Goal: Transaction & Acquisition: Obtain resource

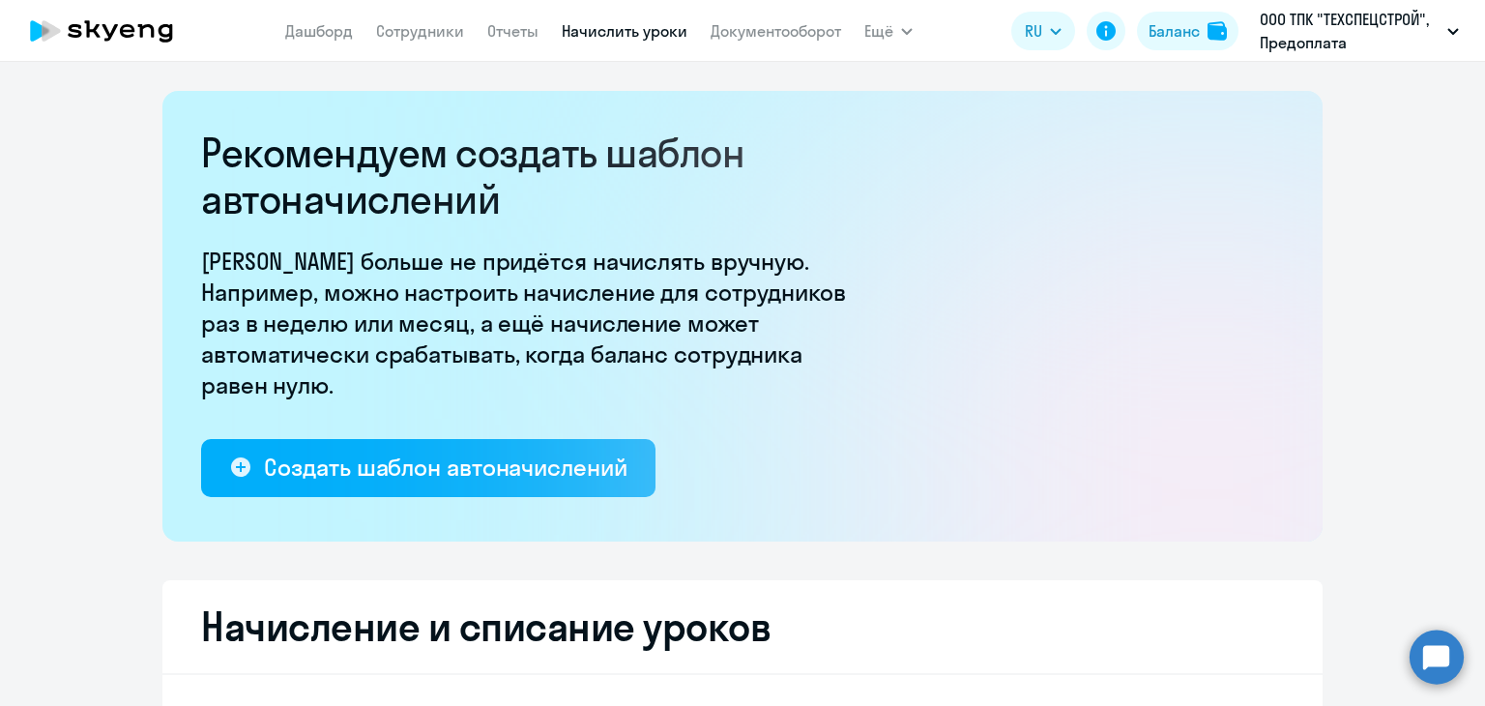
select select "10"
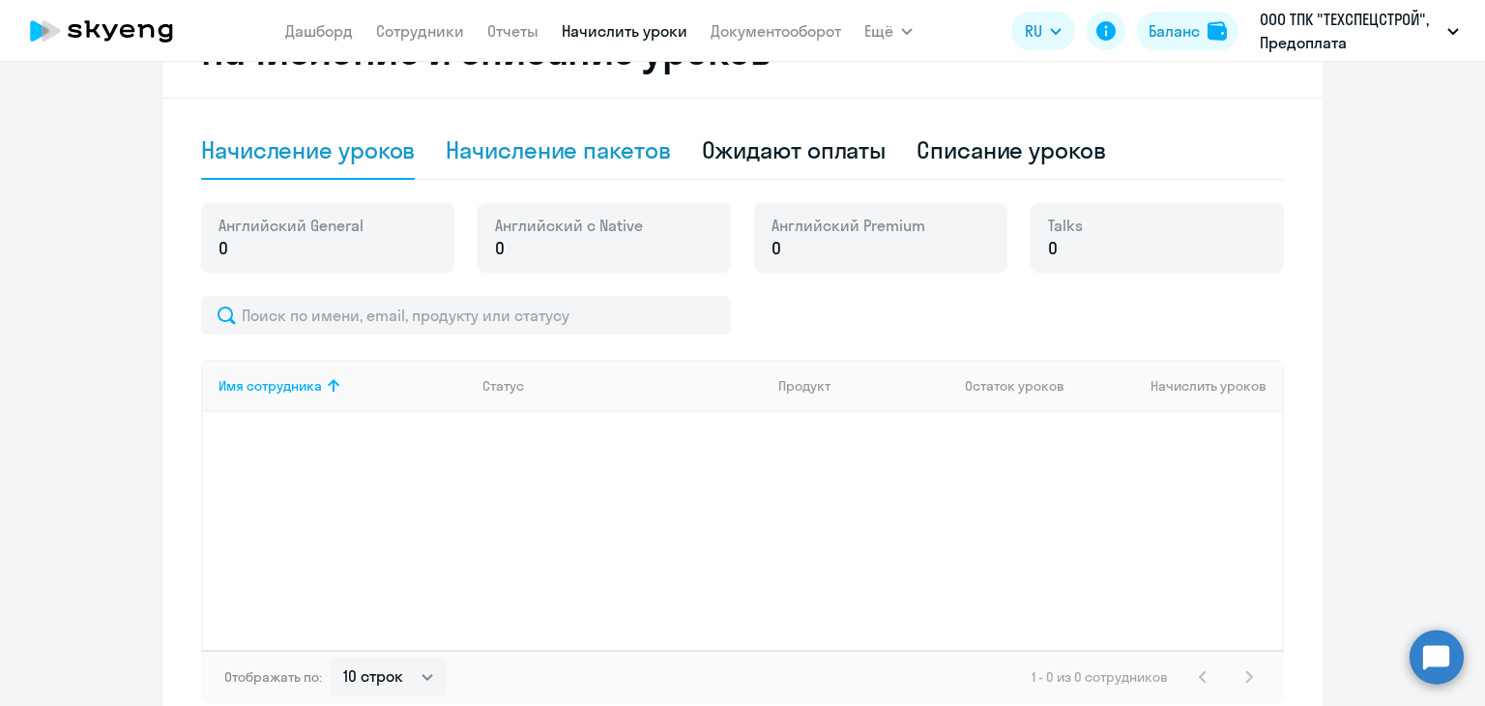
scroll to position [483, 0]
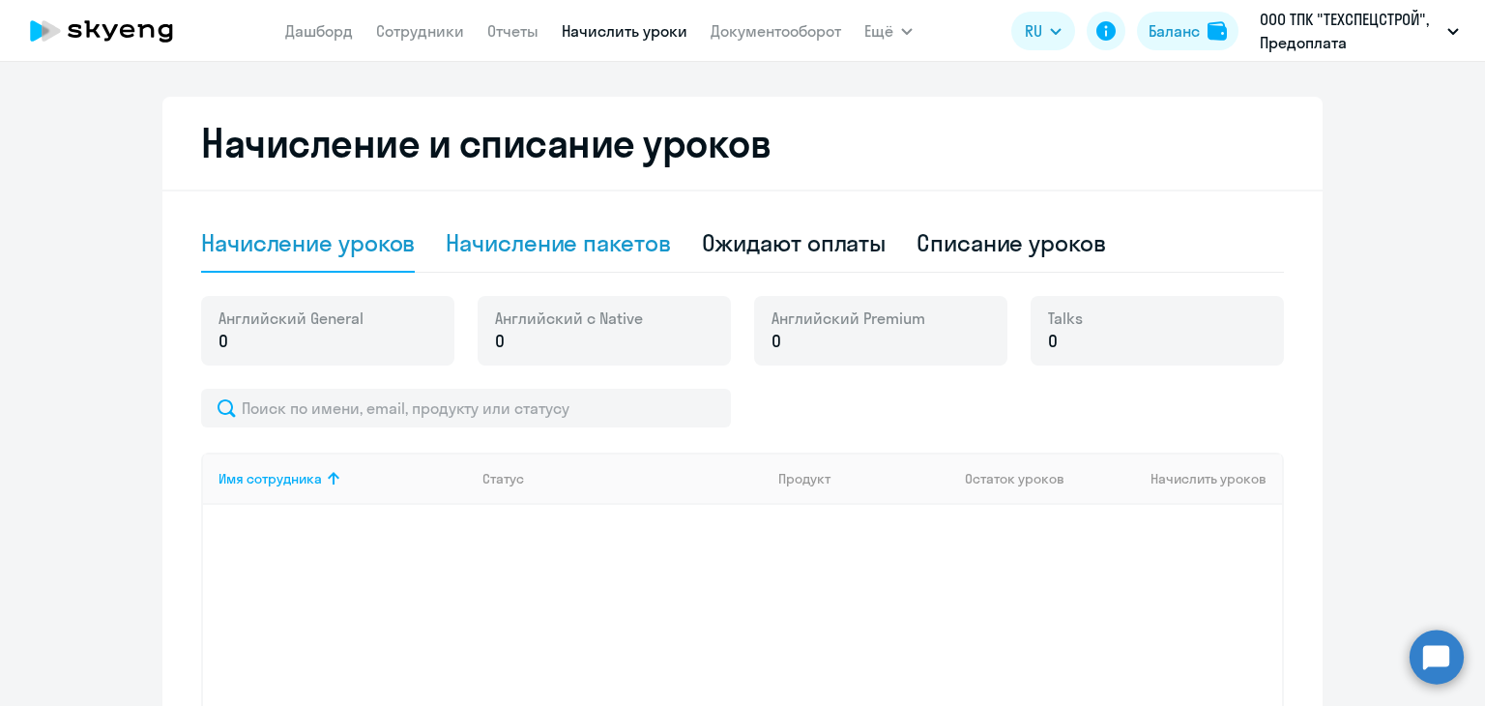
click at [605, 256] on div "Начисление пакетов" at bounding box center [558, 242] width 224 height 31
select select "10"
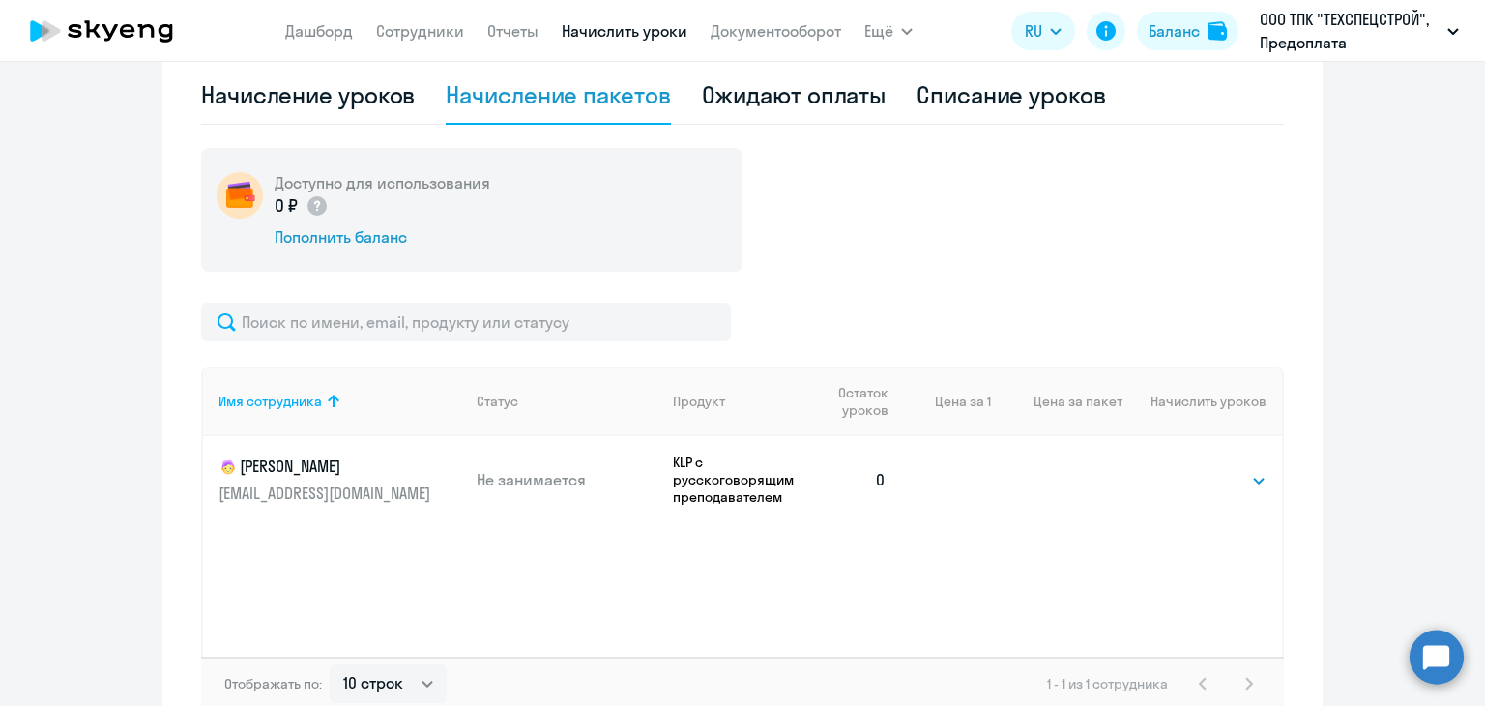
scroll to position [744, 0]
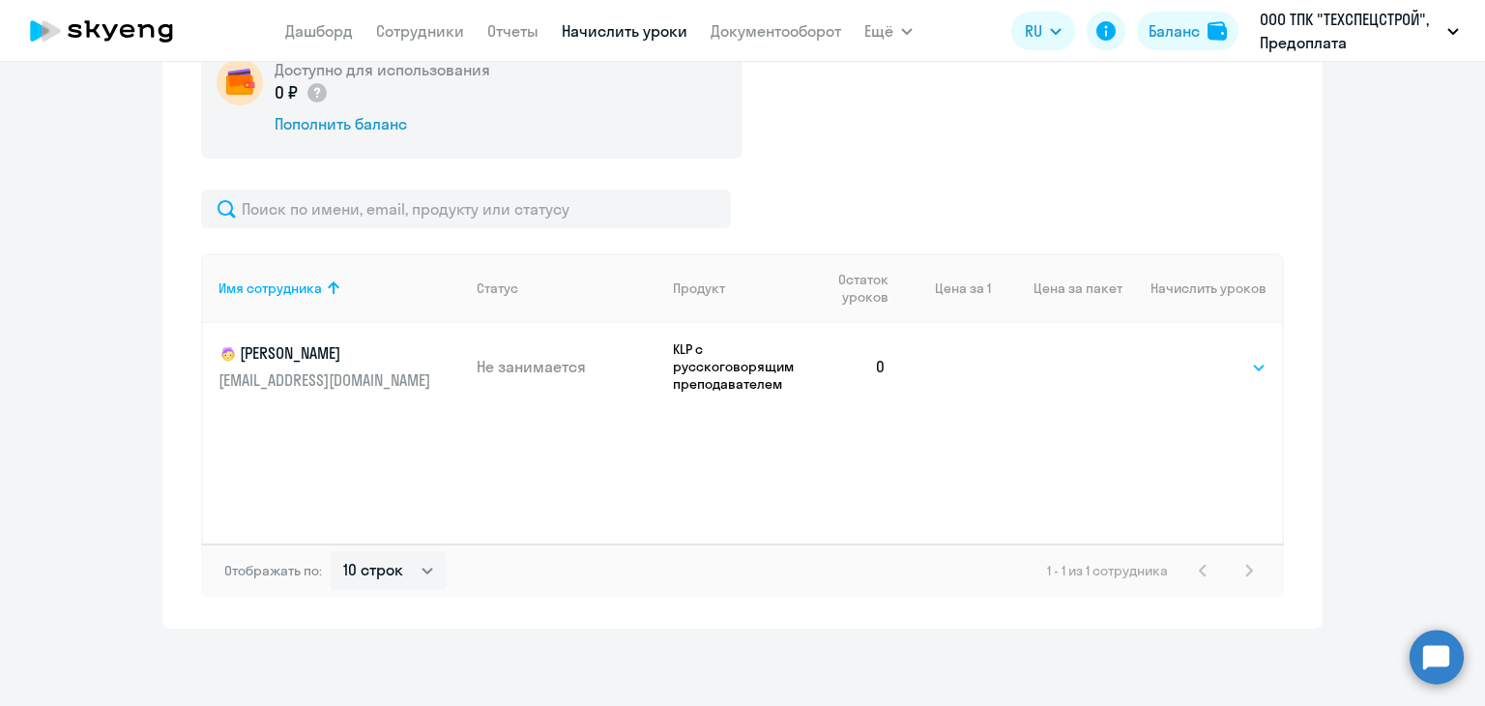
click at [1242, 365] on select "Выбрать 4 8 16 32 64 96 128" at bounding box center [1226, 367] width 79 height 23
select select "128"
click at [1187, 356] on select "Выбрать 4 8 16 32 64 96 128" at bounding box center [1226, 367] width 79 height 23
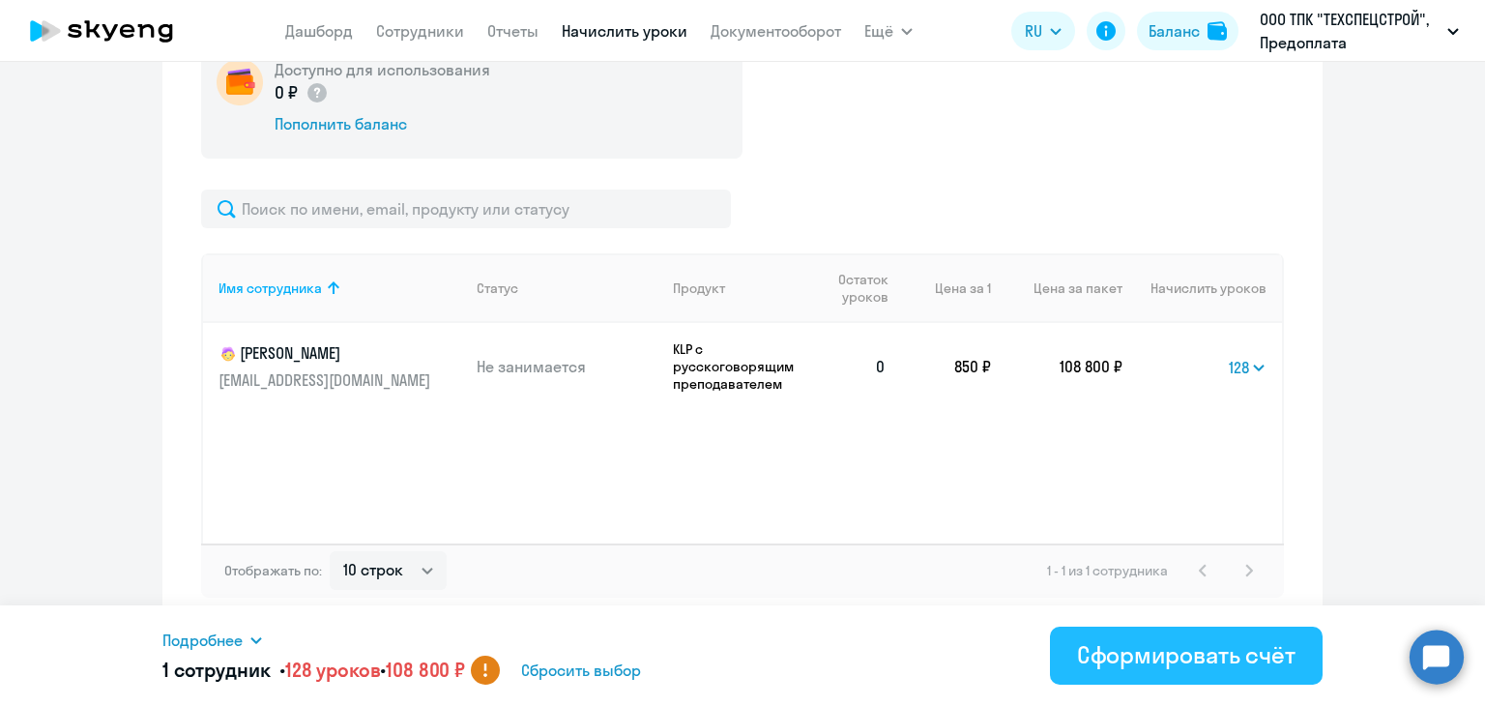
click at [1135, 666] on div "Сформировать счёт" at bounding box center [1186, 654] width 218 height 31
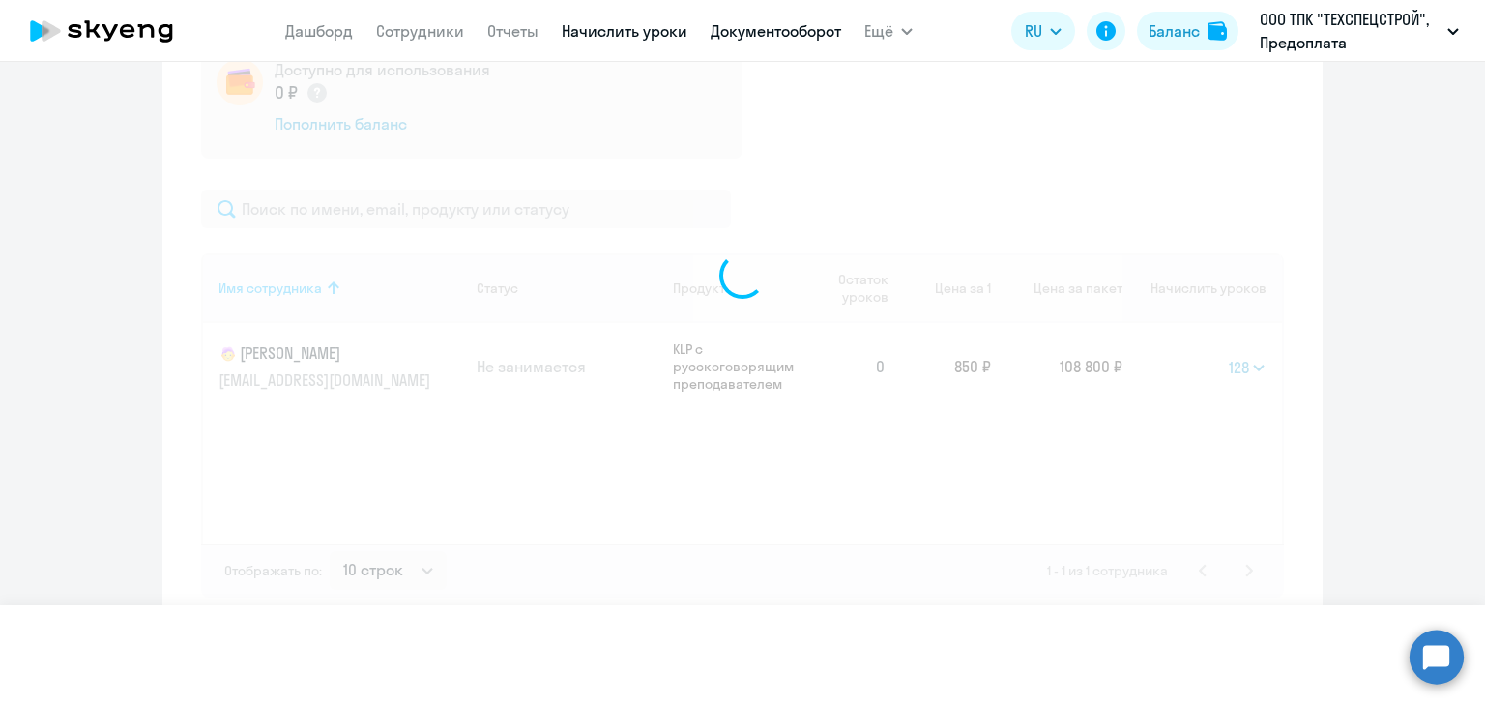
select select
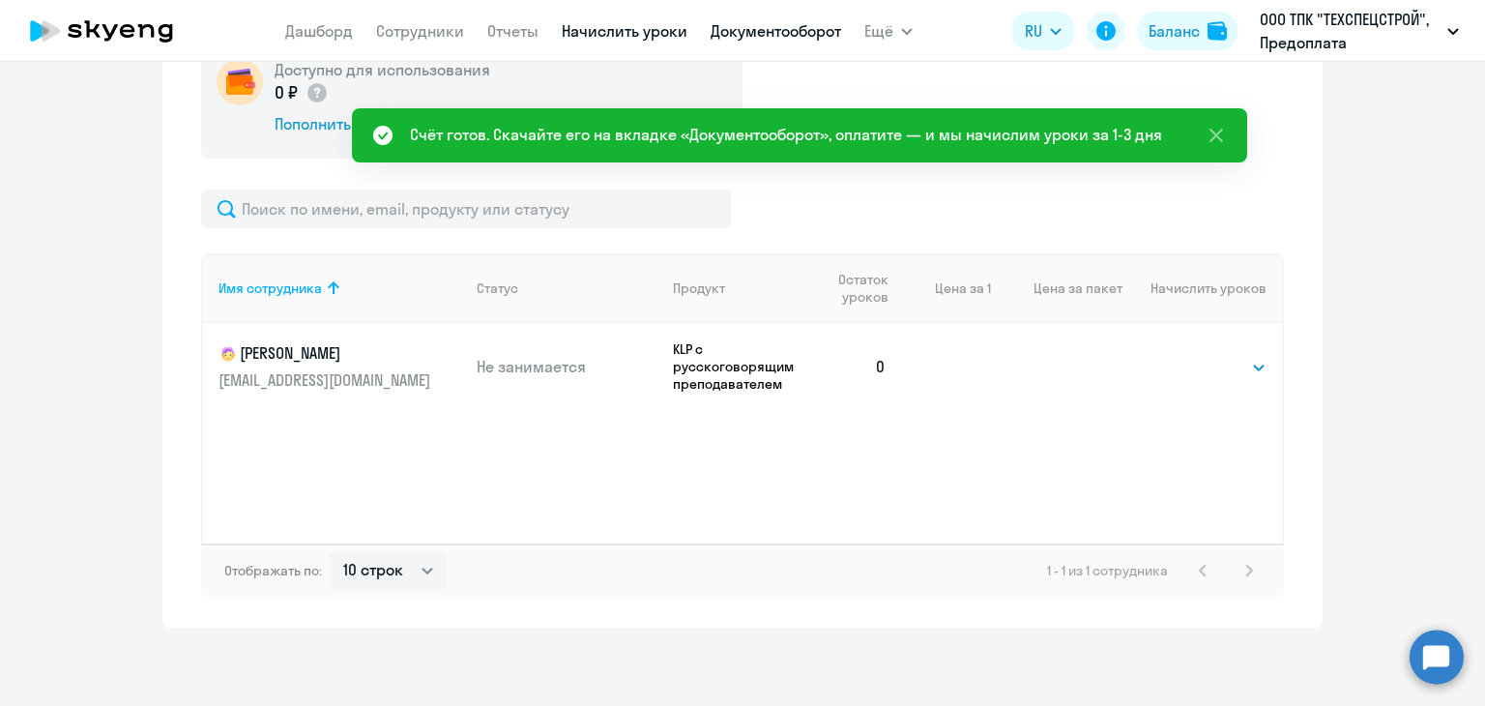
click at [800, 39] on link "Документооборот" at bounding box center [775, 30] width 130 height 19
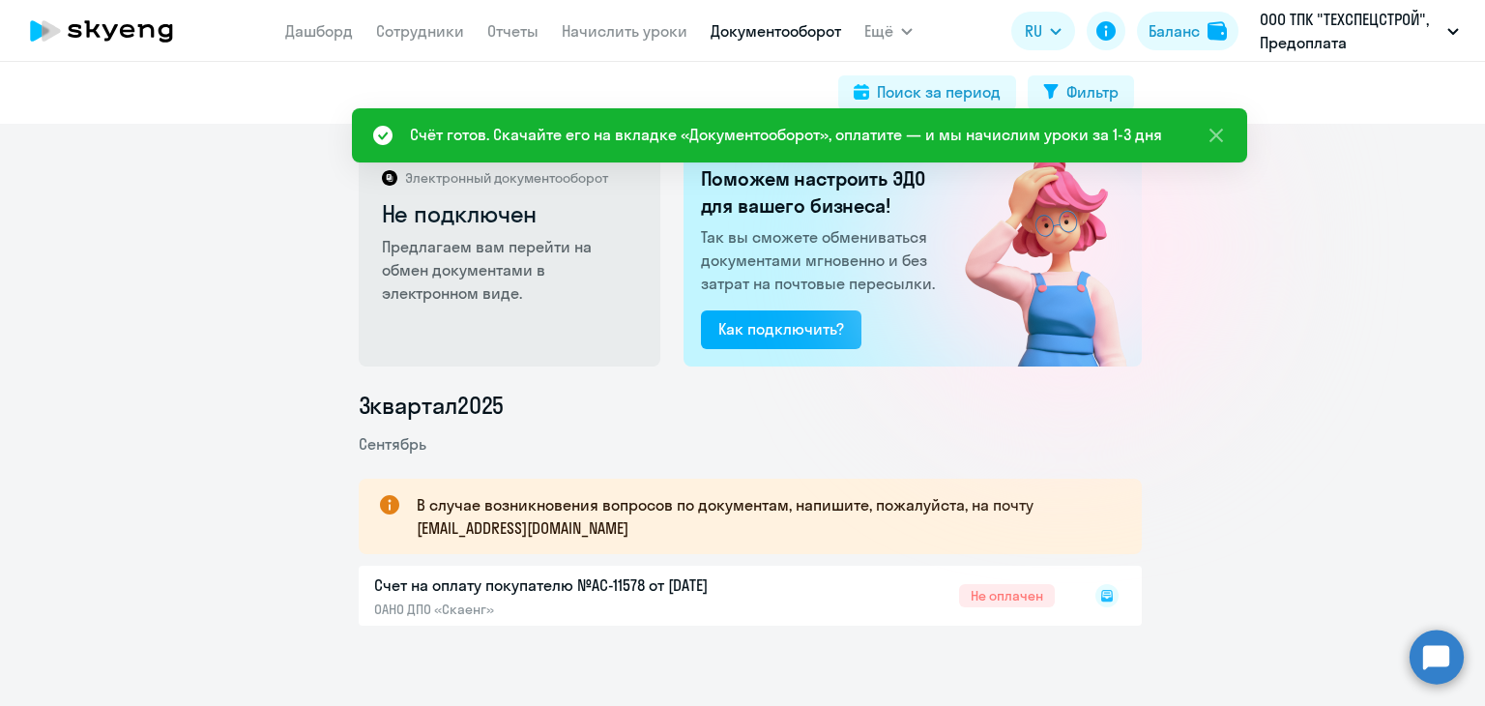
click at [1107, 593] on rect at bounding box center [1106, 595] width 23 height 23
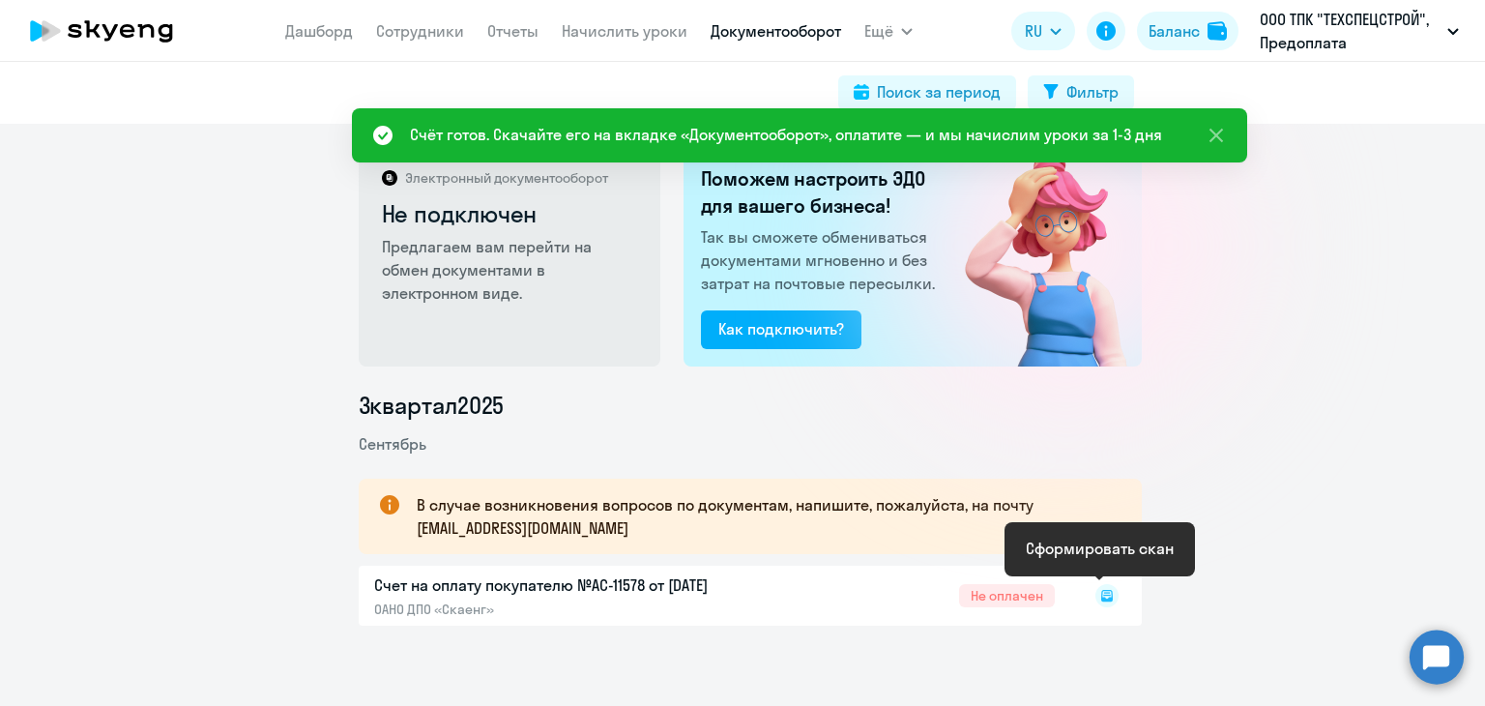
click at [1102, 594] on rect at bounding box center [1106, 595] width 23 height 23
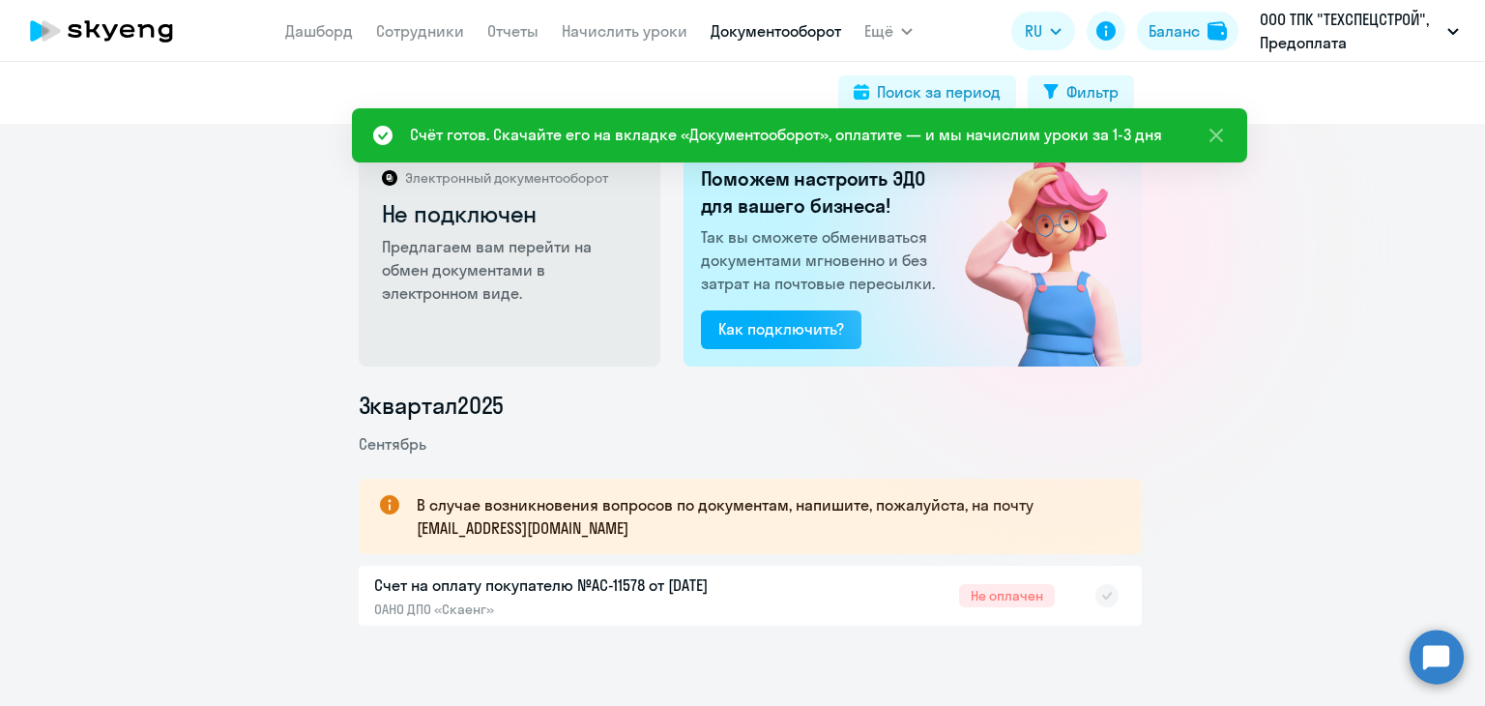
click at [1100, 601] on div at bounding box center [1087, 595] width 64 height 44
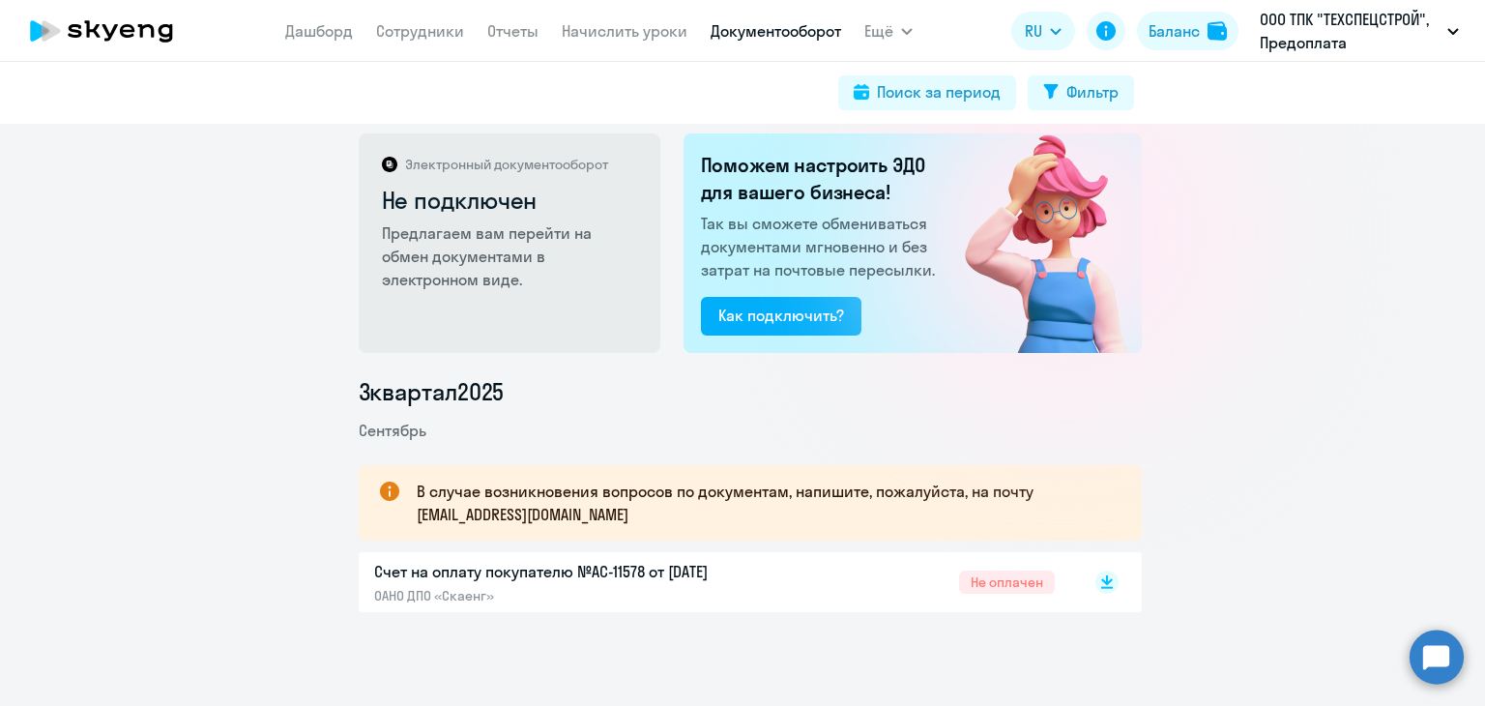
scroll to position [16, 0]
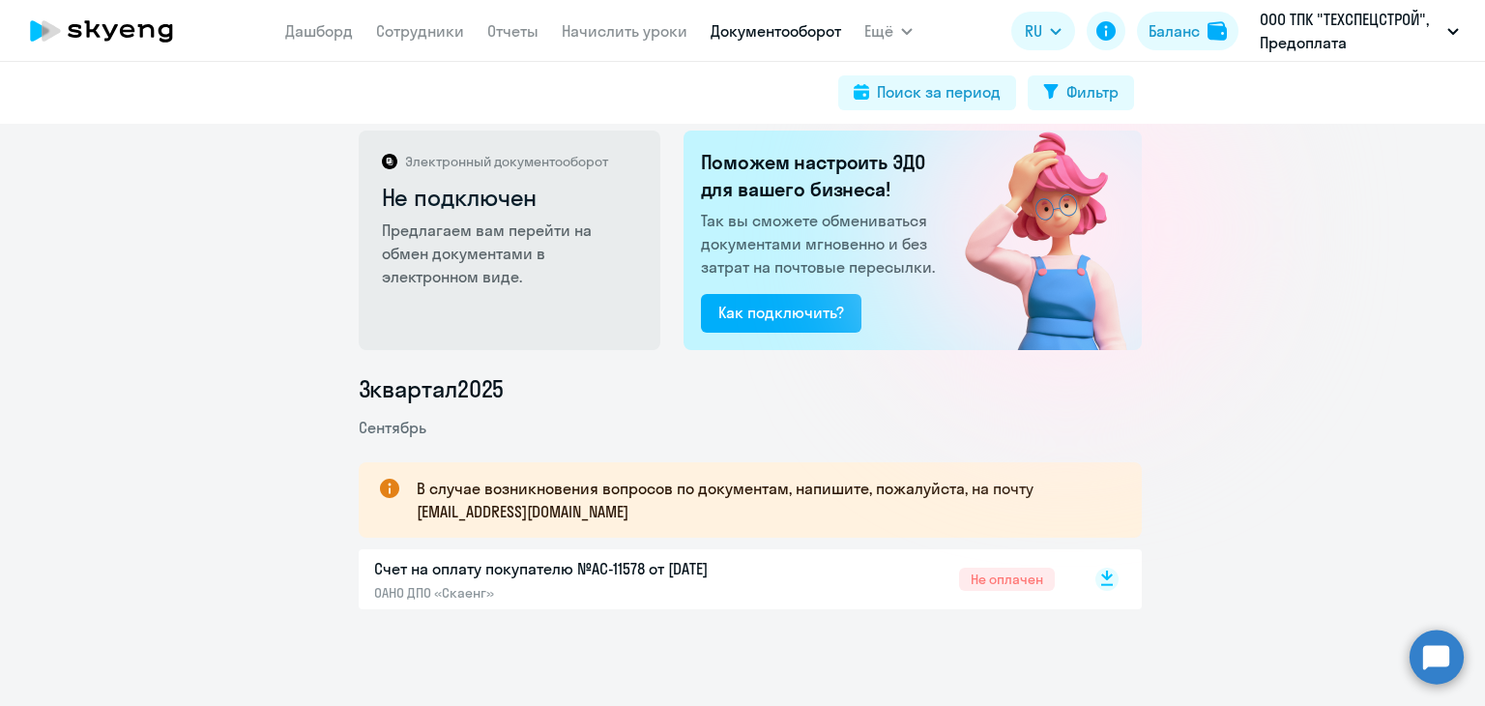
click at [1097, 579] on rect at bounding box center [1106, 578] width 23 height 23
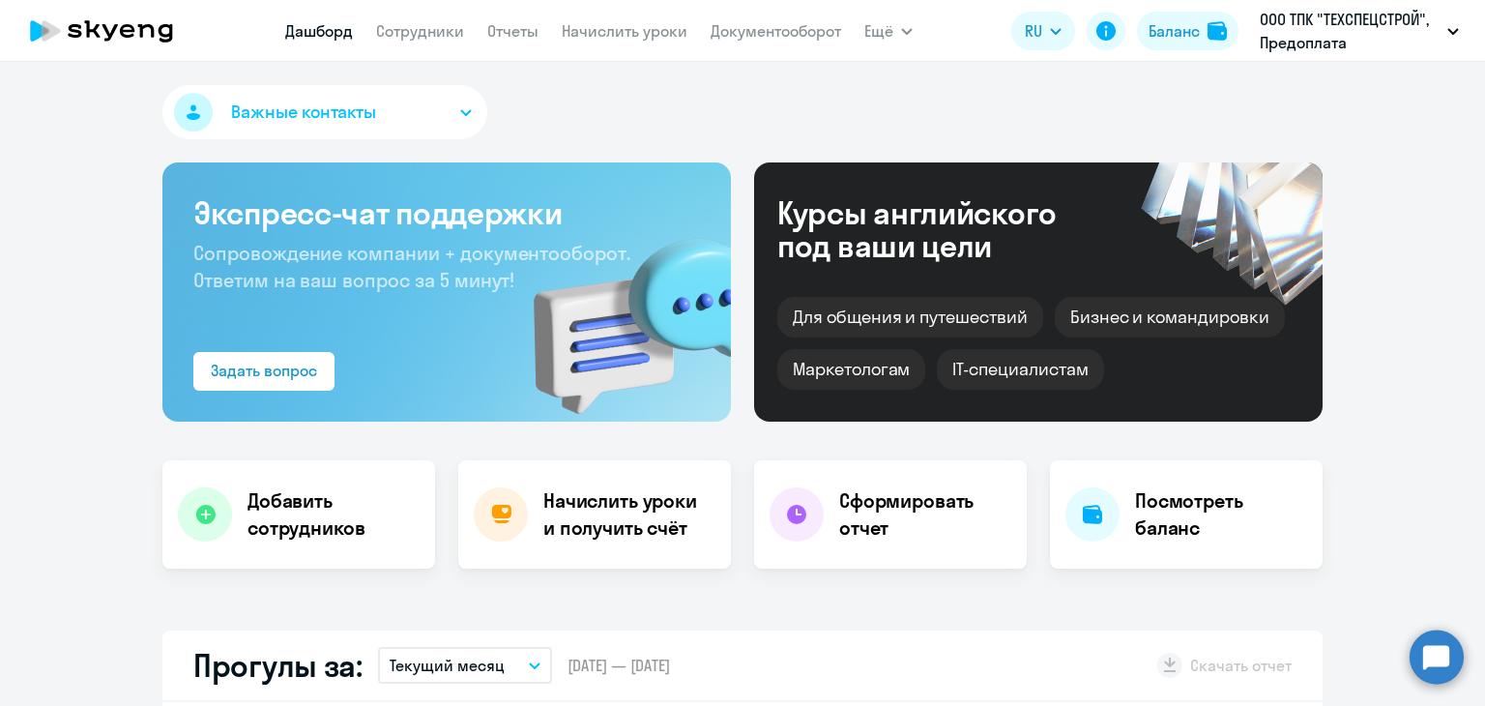
select select "30"
